Goal: Book appointment/travel/reservation

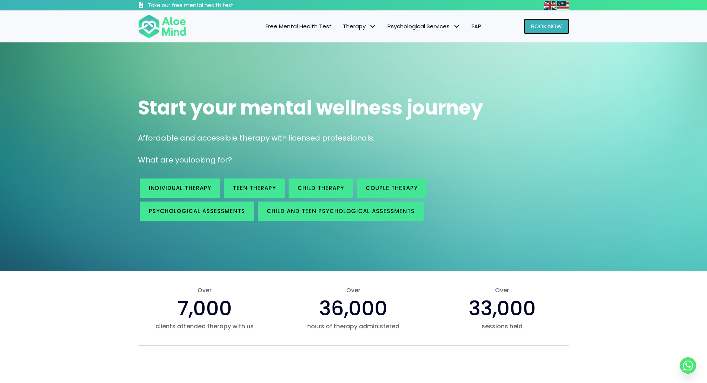
click at [544, 26] on span "Book Now" at bounding box center [546, 26] width 31 height 8
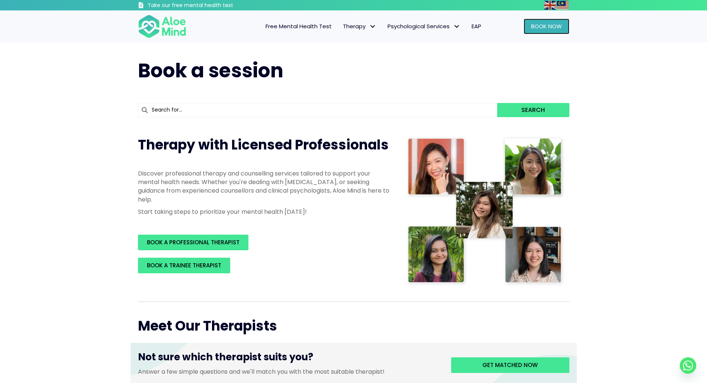
click at [545, 29] on span "Book Now" at bounding box center [546, 26] width 31 height 8
click at [330, 112] on input "text" at bounding box center [317, 110] width 359 height 14
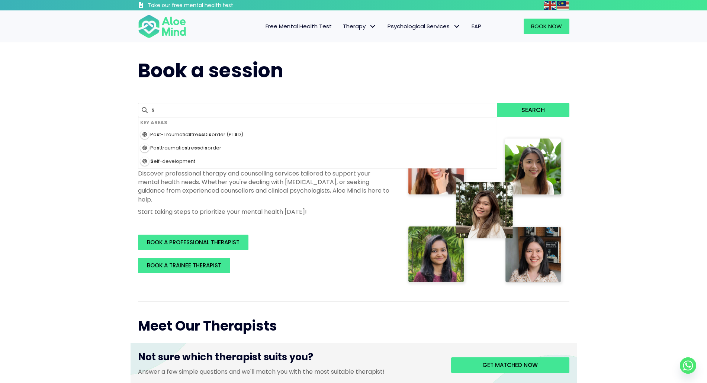
type input "sh"
type input "shreas"
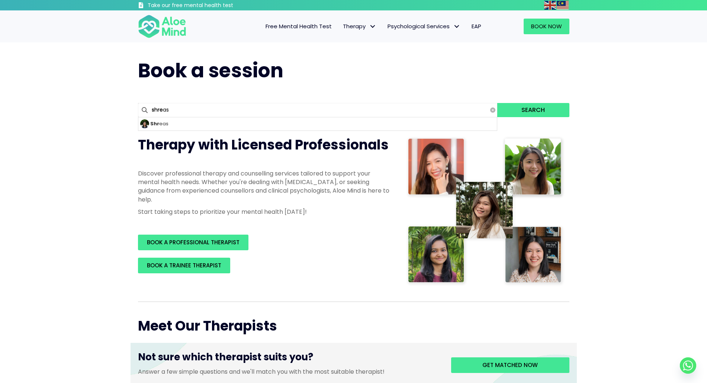
type input "shrea"
click at [363, 122] on div "Shreas" at bounding box center [317, 123] width 359 height 13
type input "Shreas"
click at [553, 108] on button "Search" at bounding box center [533, 110] width 72 height 14
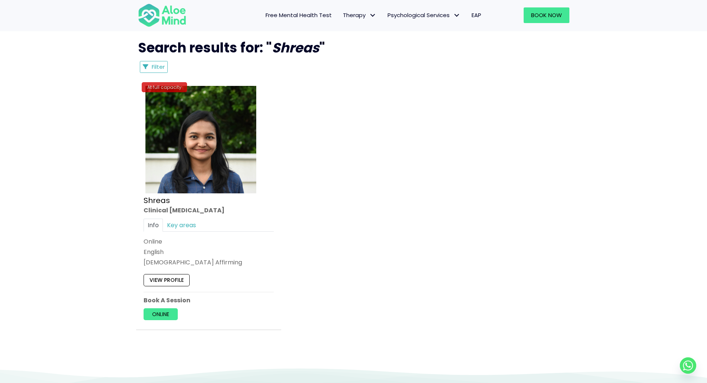
scroll to position [446, 0]
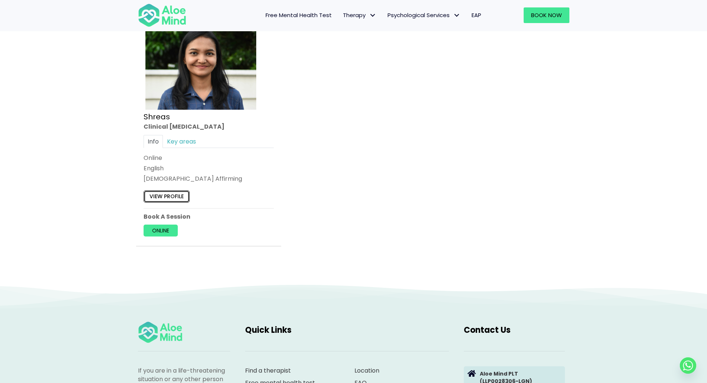
click at [173, 195] on link "View profile" at bounding box center [166, 197] width 46 height 12
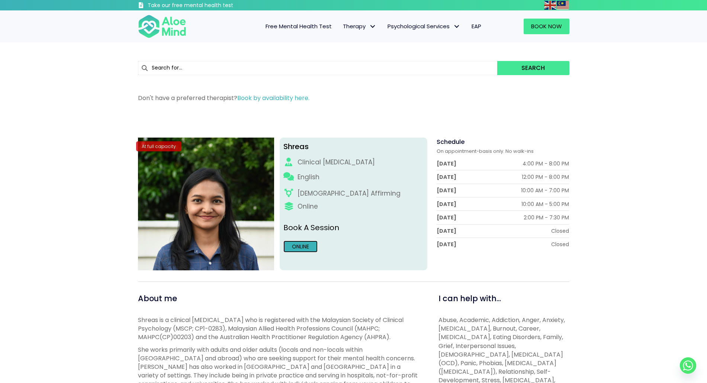
click at [314, 249] on link "Online" at bounding box center [300, 246] width 34 height 12
